Goal: Task Accomplishment & Management: Use online tool/utility

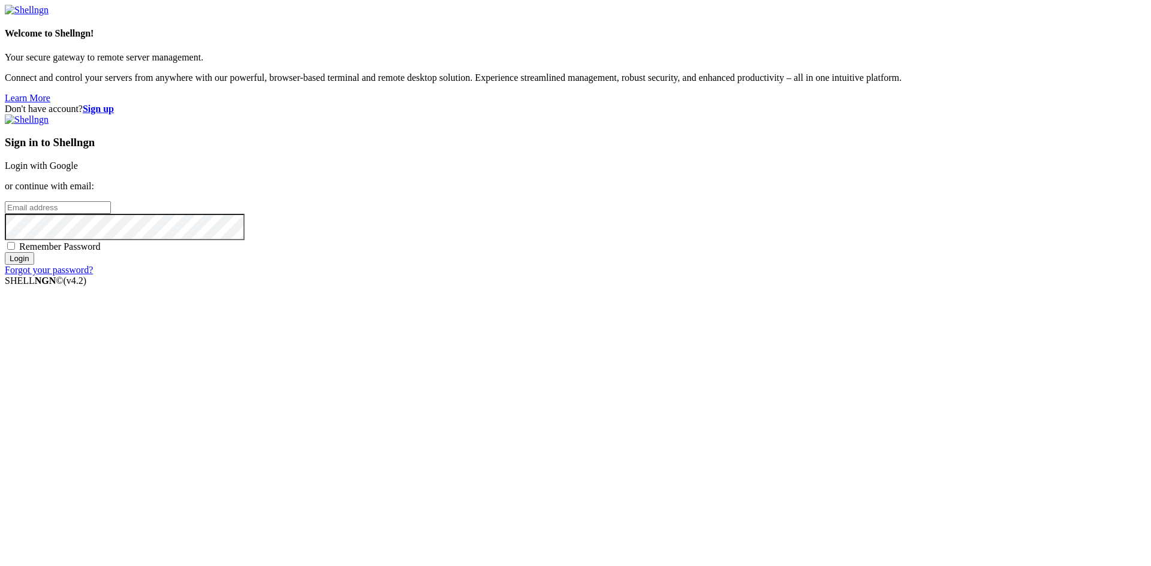
click at [78, 171] on link "Login with Google" at bounding box center [41, 166] width 73 height 10
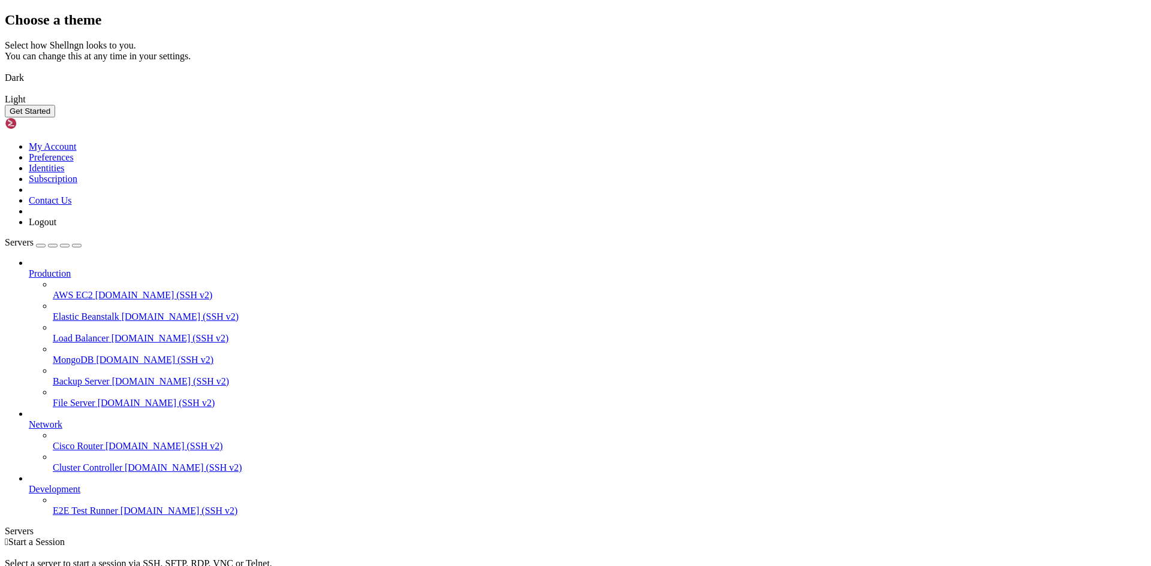
click at [5, 70] on img at bounding box center [5, 70] width 0 height 0
click at [55, 117] on button "Get Started" at bounding box center [30, 111] width 50 height 13
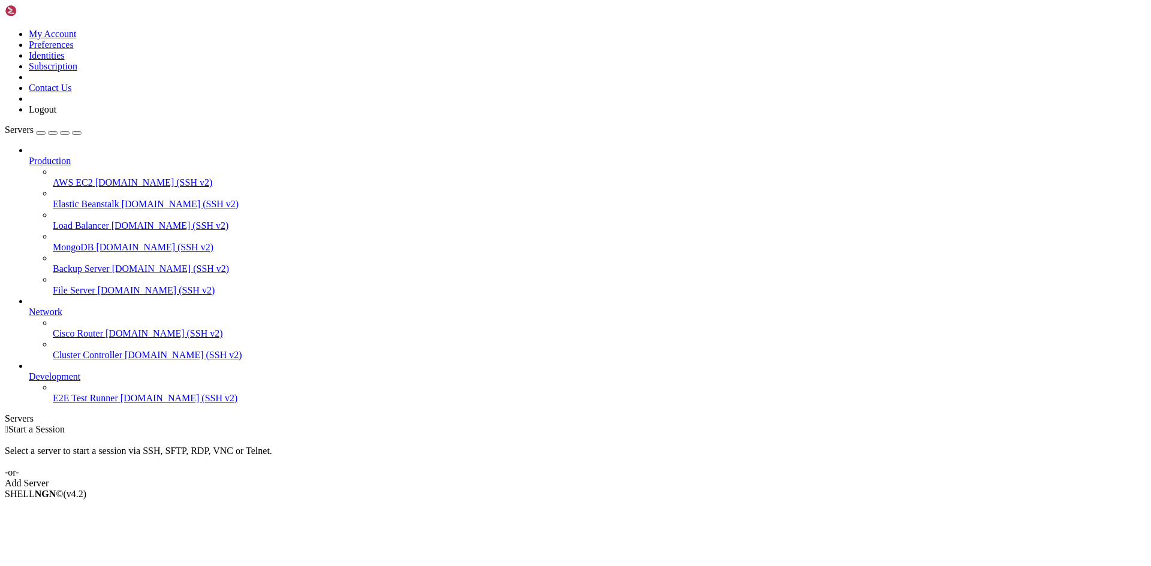
click at [652, 478] on div "Add Server" at bounding box center [575, 483] width 1141 height 11
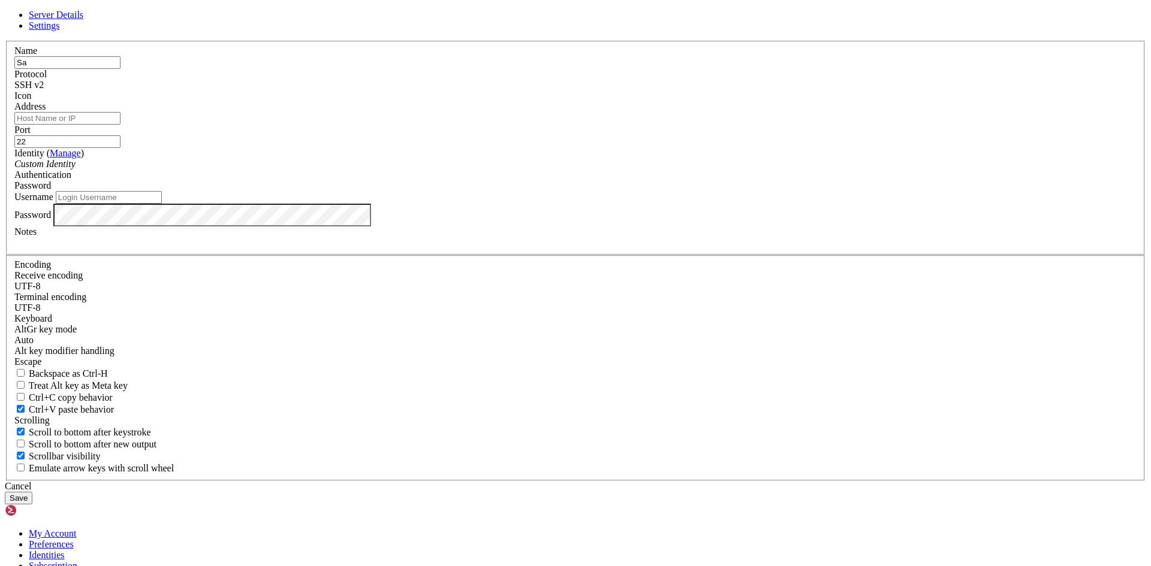
type input "S"
type input "LOAD_BALANCER"
click at [120, 125] on input "Address" at bounding box center [67, 118] width 106 height 13
paste input "[TECHNICAL_ID] (IP_PUBLIC)"
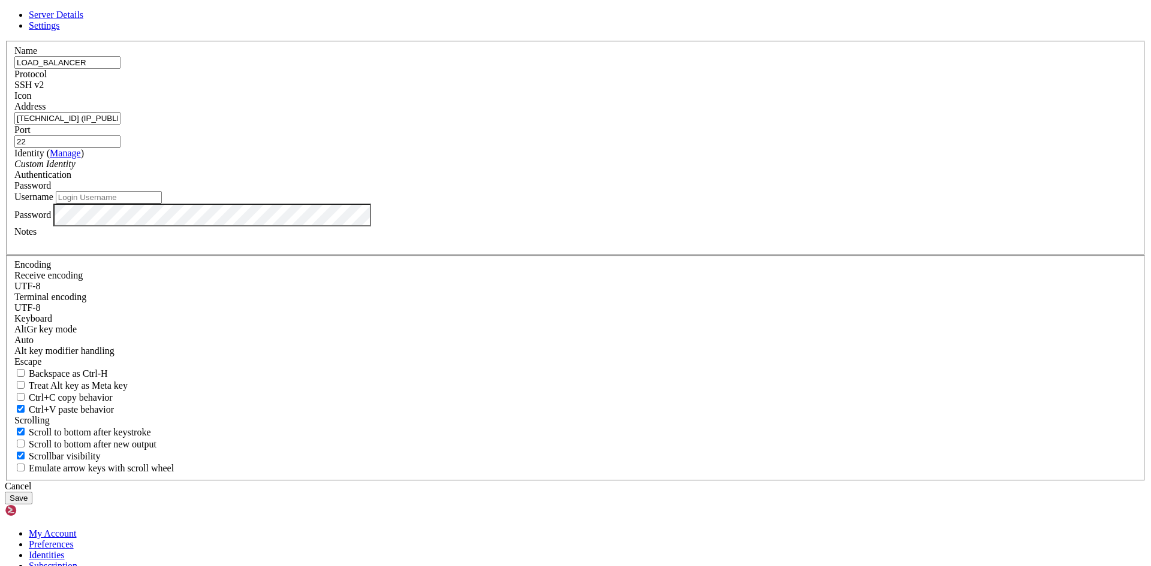
drag, startPoint x: 524, startPoint y: 215, endPoint x: 477, endPoint y: 214, distance: 46.8
click at [120, 125] on input "[TECHNICAL_ID] (IP_PUBLIC)" at bounding box center [67, 118] width 106 height 13
type input "[TECHNICAL_ID]"
click at [488, 170] on div "Identity ( Manage ) Custom Identity" at bounding box center [575, 159] width 1122 height 22
click at [51, 219] on label "Password" at bounding box center [32, 214] width 37 height 10
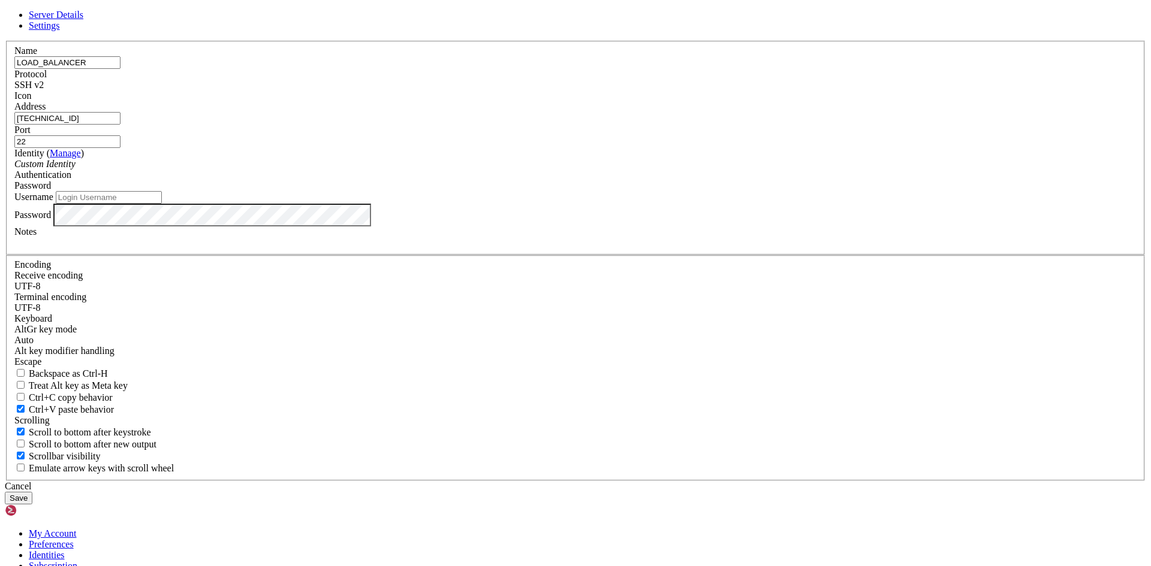
click at [162, 204] on input "Username" at bounding box center [109, 197] width 106 height 13
type input "Santo_Tomas"
click at [32, 492] on button "Save" at bounding box center [19, 498] width 28 height 13
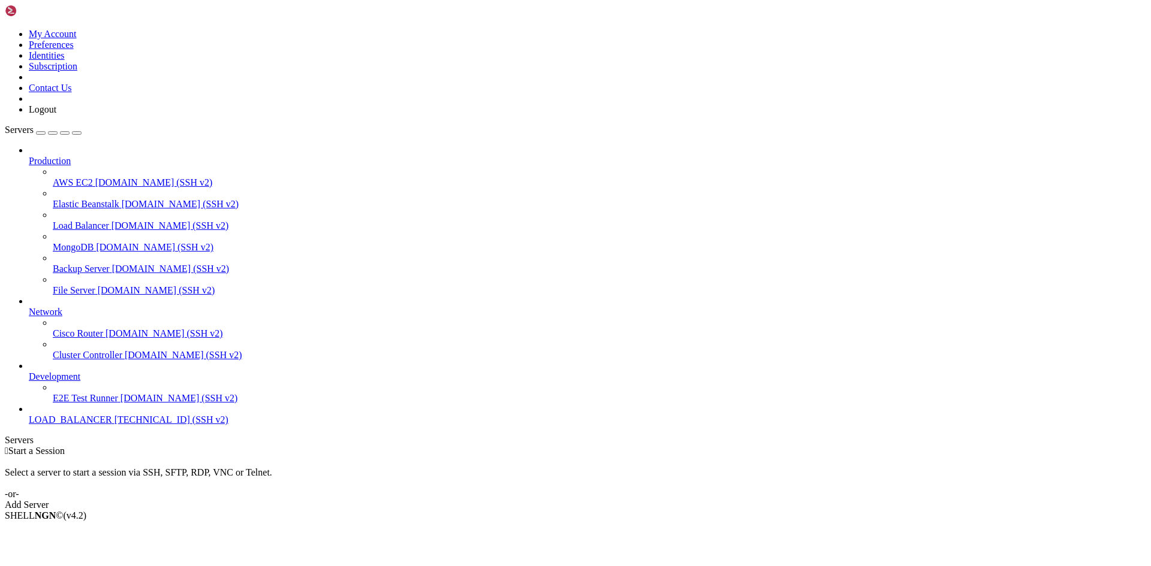
click at [108, 425] on span "LOAD_BALANCER" at bounding box center [70, 420] width 83 height 10
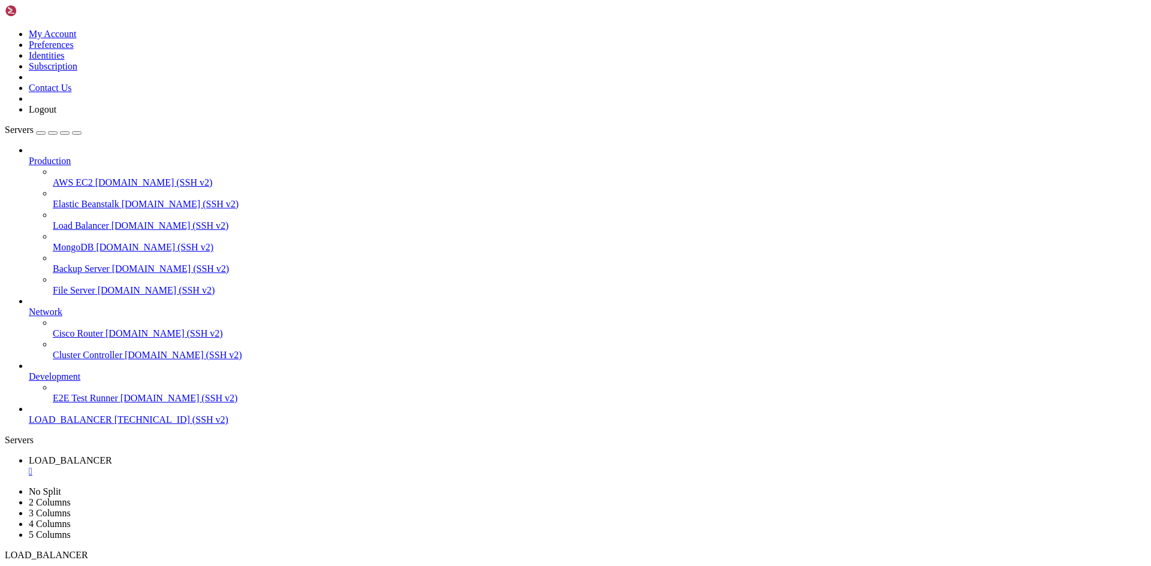
click at [76, 425] on span "LOAD_BALANCER" at bounding box center [70, 420] width 83 height 10
click at [120, 403] on span "[DOMAIN_NAME] (SSH v2)" at bounding box center [178, 398] width 117 height 10
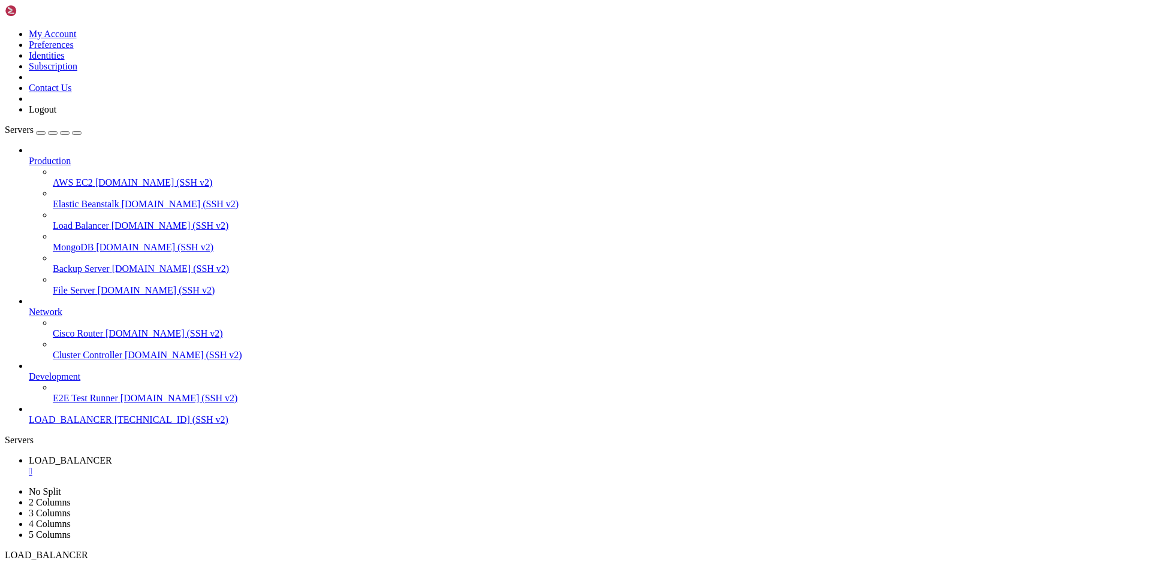
click at [120, 403] on span "[DOMAIN_NAME] (SSH v2)" at bounding box center [178, 398] width 117 height 10
click at [114, 425] on span "[TECHNICAL_ID] (SSH v2)" at bounding box center [171, 420] width 114 height 10
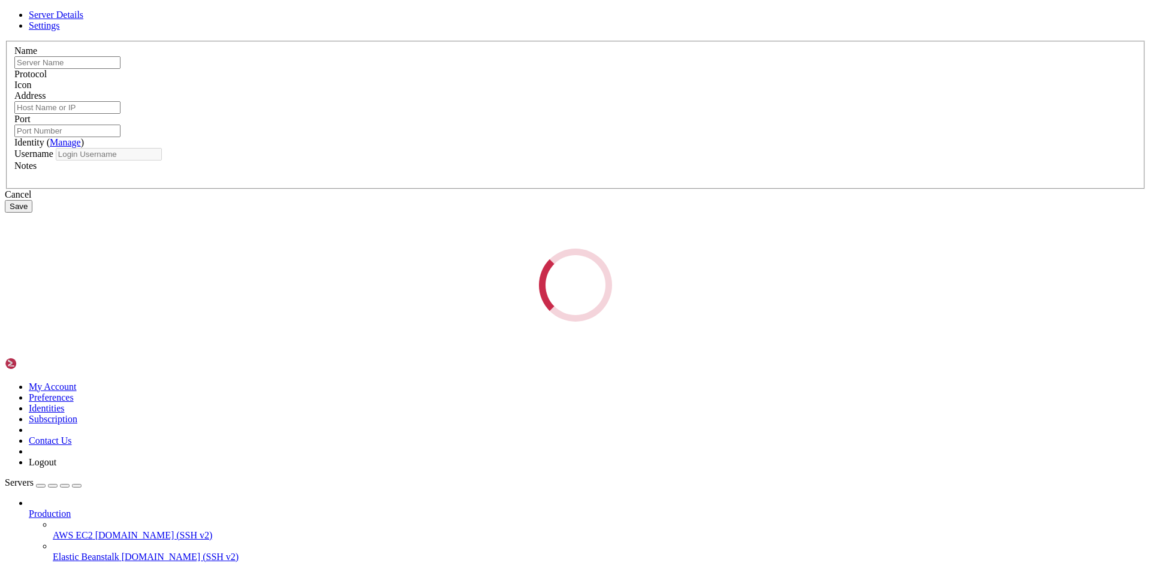
type input "LOAD_BALANCER"
type input "[TECHNICAL_ID]"
type input "22"
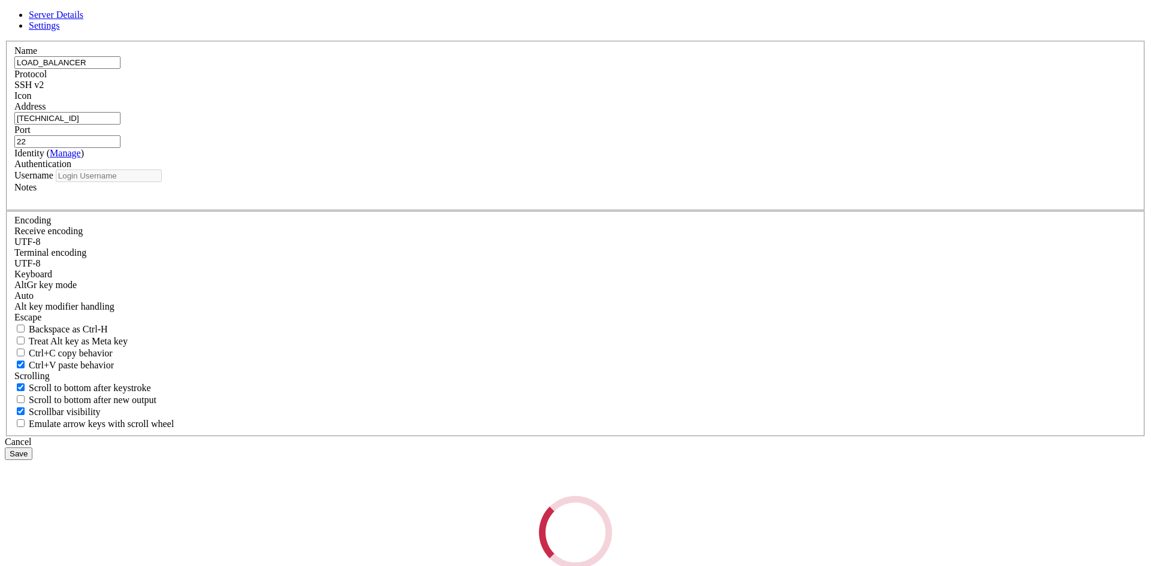
type input "Santo_Tomas"
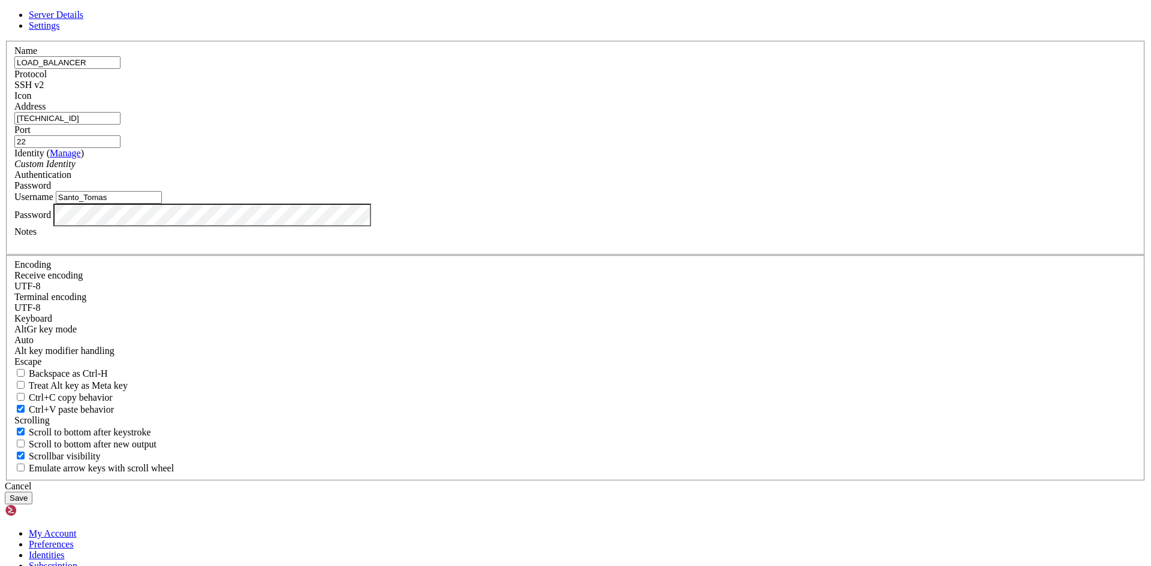
drag, startPoint x: 512, startPoint y: 222, endPoint x: 367, endPoint y: 226, distance: 144.5
click at [367, 226] on div "Server Details Settings Name LOAD_BALANCER Protocol SSH v2 Icon" at bounding box center [575, 257] width 1141 height 495
paste input "[TECHNICAL_ID]"
type input "[TECHNICAL_ID]"
click at [32, 492] on button "Save" at bounding box center [19, 498] width 28 height 13
